Goal: Task Accomplishment & Management: Use online tool/utility

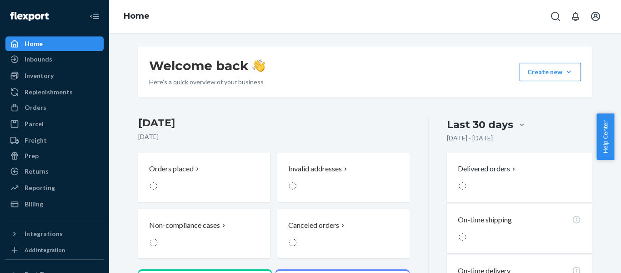
click at [555, 67] on button "Create new Create new inbound Create new order Create new product" at bounding box center [550, 72] width 61 height 18
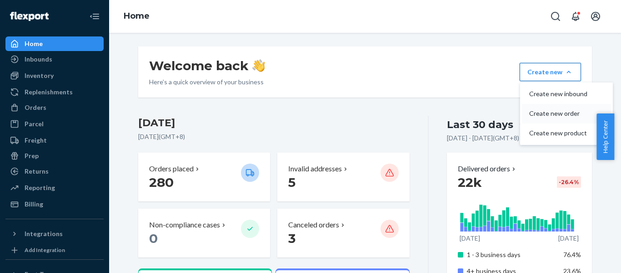
click at [554, 116] on span "Create new order" at bounding box center [559, 113] width 58 height 6
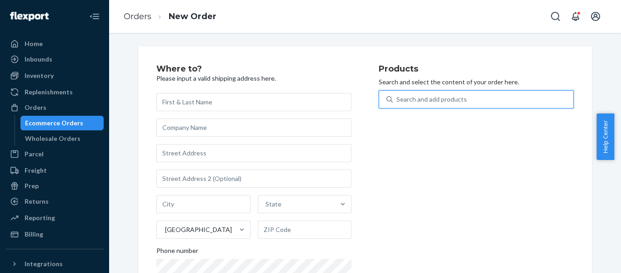
click at [427, 97] on div "Search and add products" at bounding box center [432, 99] width 71 height 9
click at [398, 97] on input "0 results available. Use Up and Down to choose options, press Enter to select t…" at bounding box center [397, 99] width 1 height 9
paste input "REST-SCD02K"
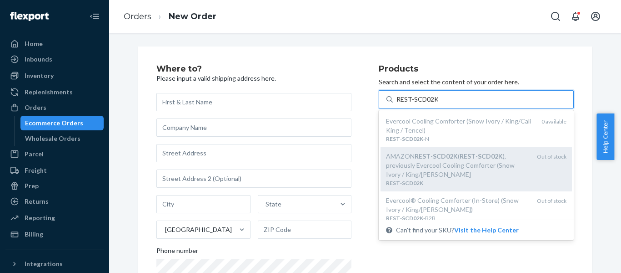
scroll to position [53, 0]
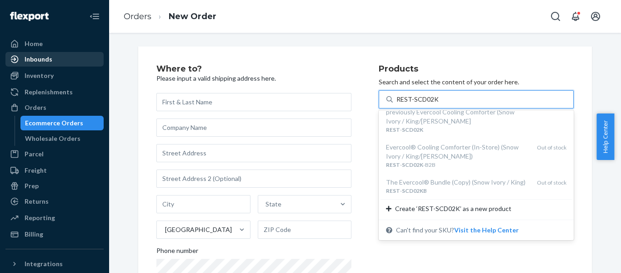
type input "REST-SCD02K"
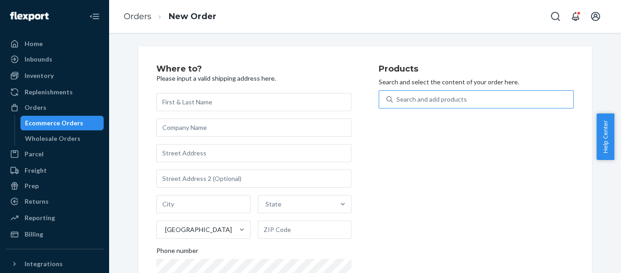
click at [431, 100] on div "Search and add products" at bounding box center [432, 99] width 71 height 9
click at [398, 100] on input "Search and add products" at bounding box center [397, 99] width 1 height 9
paste input "REST-SCD07T"
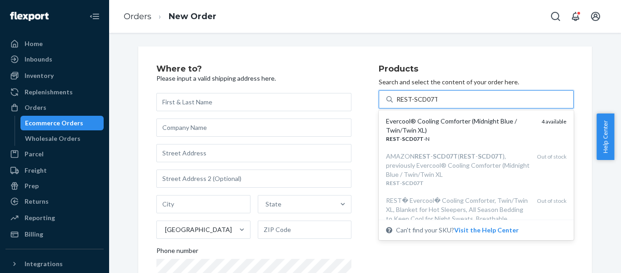
type input "REST-SCD07T"
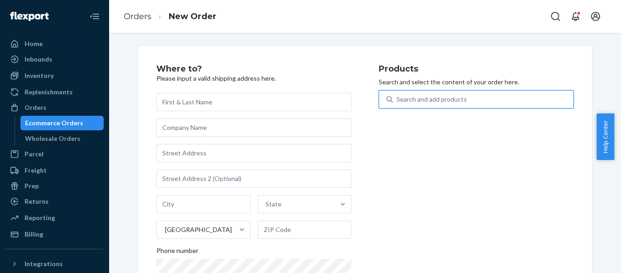
paste input "REST-SCD03Q"
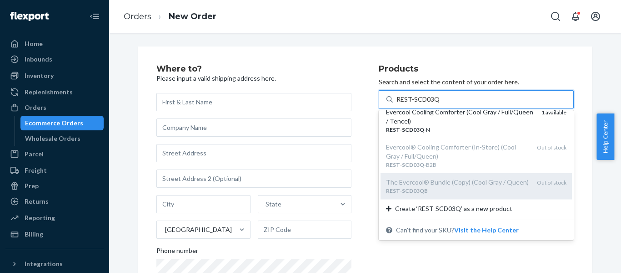
scroll to position [18, 0]
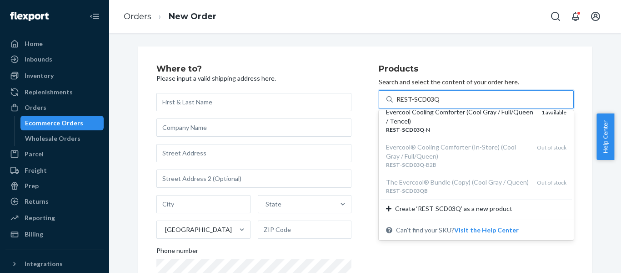
type input "REST-SCD03Q"
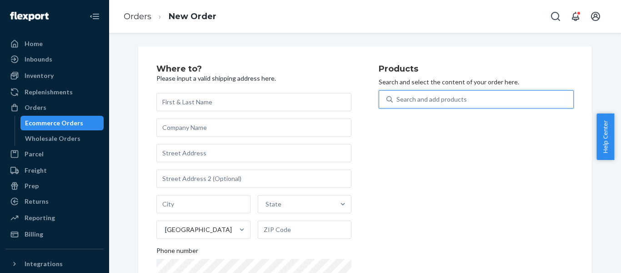
paste input "REST-ESSS02QK"
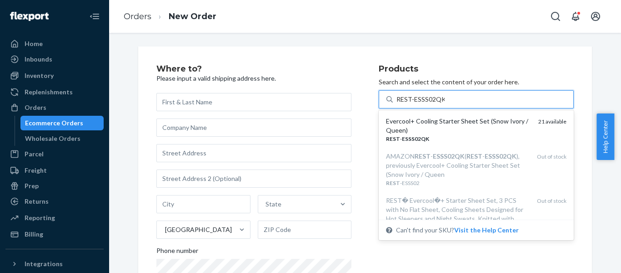
type input "REST-ESSS02QK"
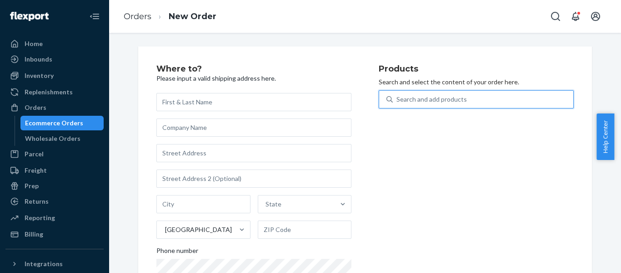
paste input "REST-ESSS02QK"
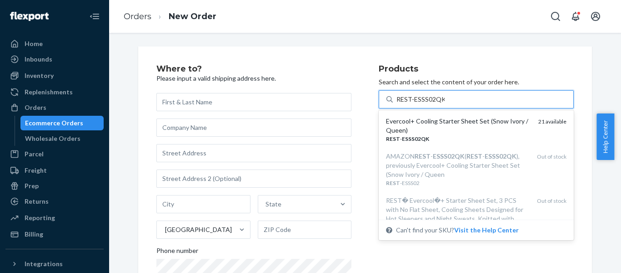
type input "REST-ESSS02QK"
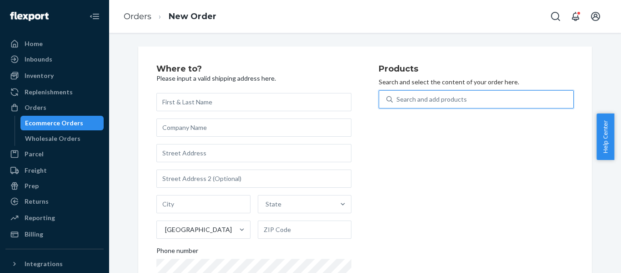
paste input "REST-ESSS02QK"
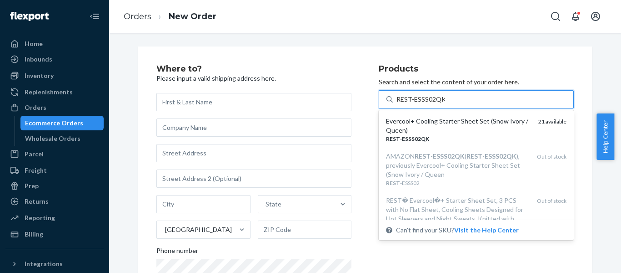
type input "REST-ESSS02QK"
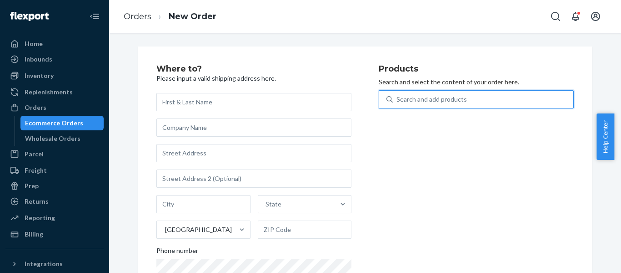
paste input "SKU REST-SCD03T"
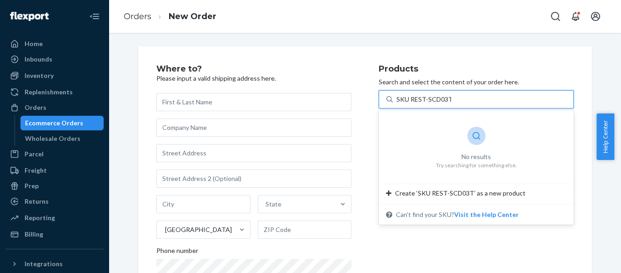
click at [407, 100] on input "SKU REST-SCD03T" at bounding box center [424, 99] width 55 height 9
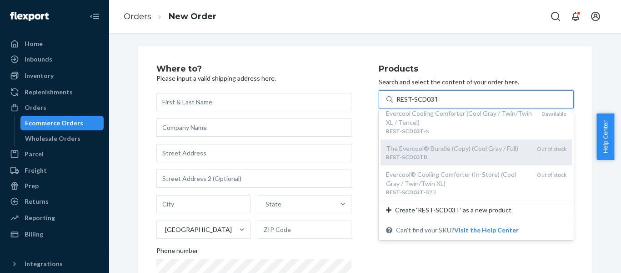
scroll to position [9, 0]
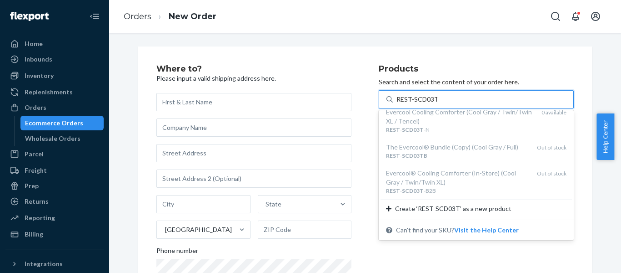
type input "REST-SCD03T"
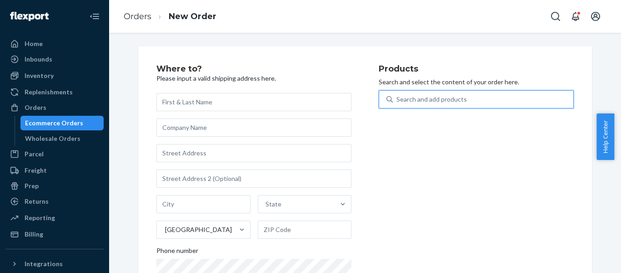
paste input "REST-SCD00T"
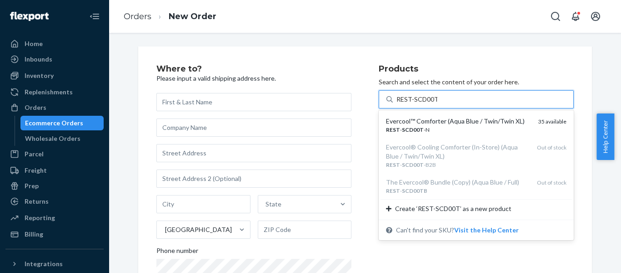
type input "REST-SCD00T"
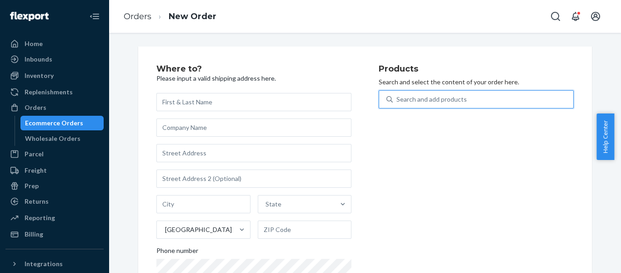
paste input "REST-SCD06K"
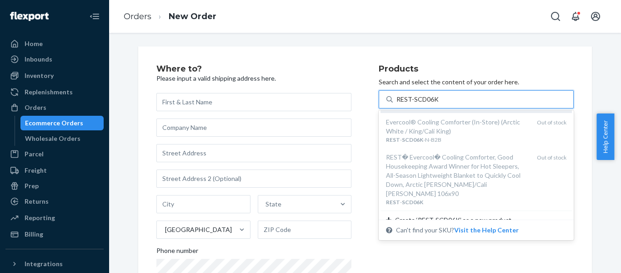
scroll to position [81, 0]
type input "REST-SCD06K"
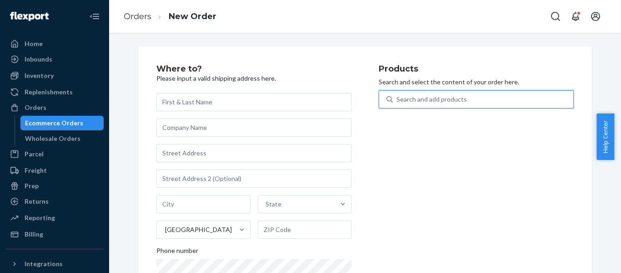
click at [420, 96] on div "Search and add products" at bounding box center [432, 99] width 71 height 9
click at [398, 96] on input "0 results available. Select is focused ,type to refine list, press Down to open…" at bounding box center [397, 99] width 1 height 9
paste input "REST-SCD00K"
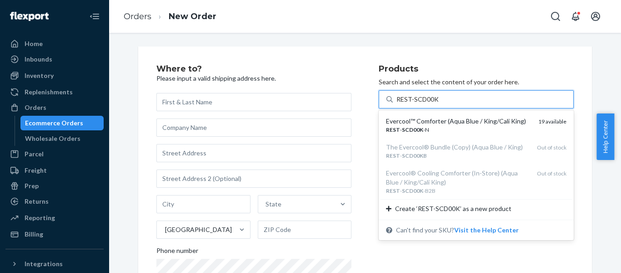
type input "REST-SCD00K"
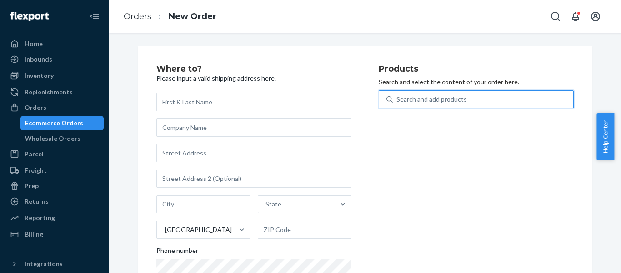
paste input "REST-SCD02K"
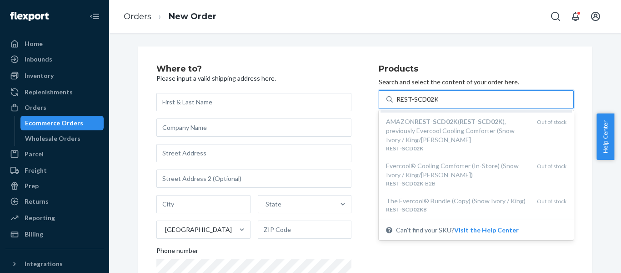
scroll to position [53, 0]
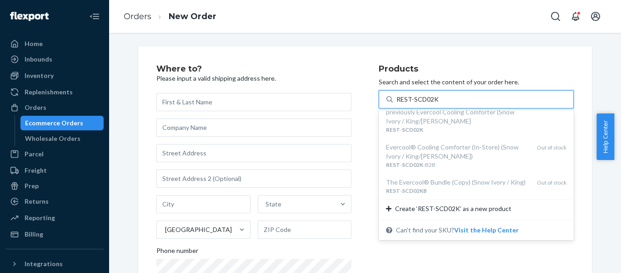
type input "REST-SCD02K"
